Goal: Information Seeking & Learning: Learn about a topic

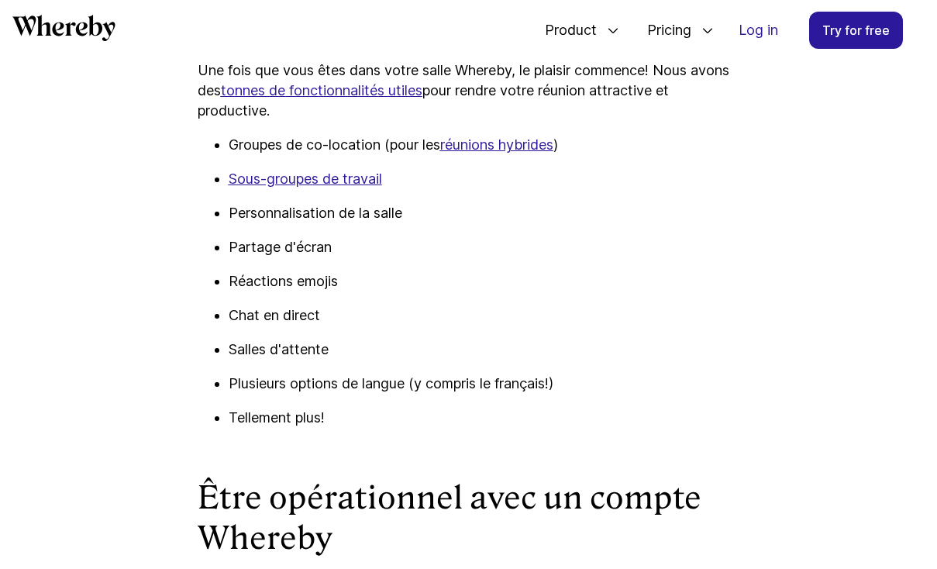
scroll to position [2738, 0]
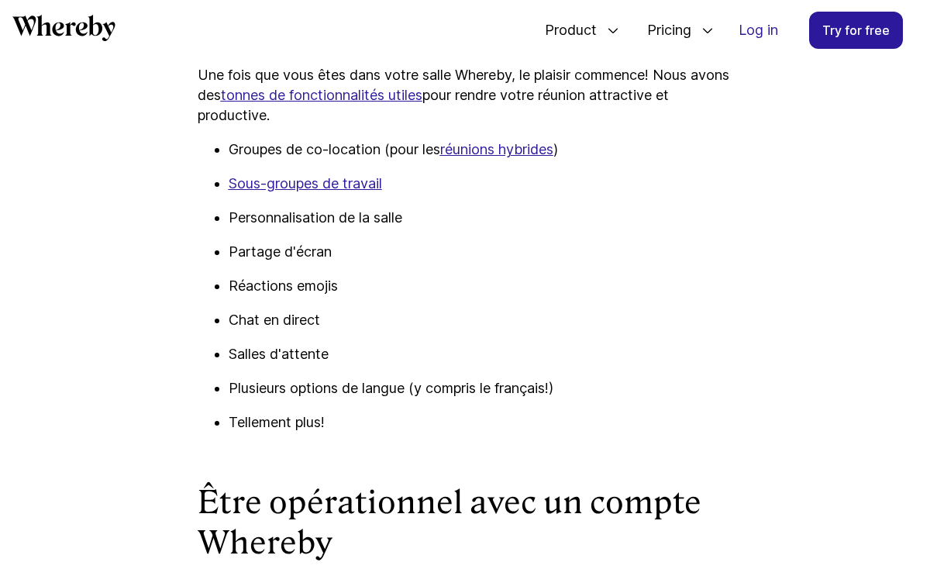
click at [422, 103] on u "tonnes de fonctionnalités utiles" at bounding box center [322, 95] width 202 height 16
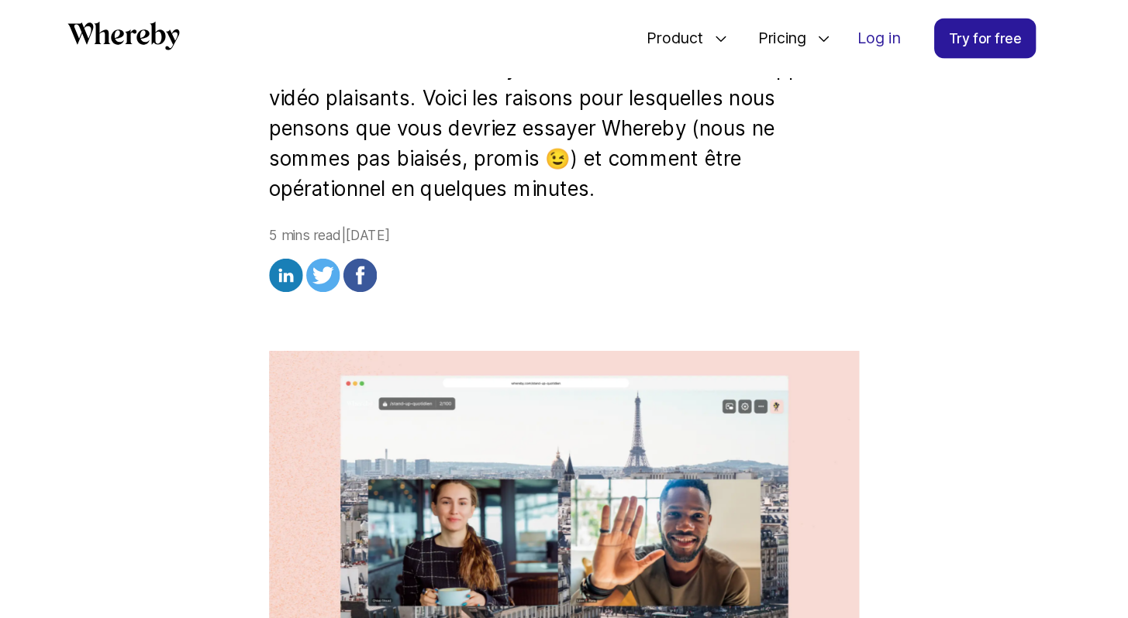
scroll to position [412, 0]
